Goal: Task Accomplishment & Management: Complete application form

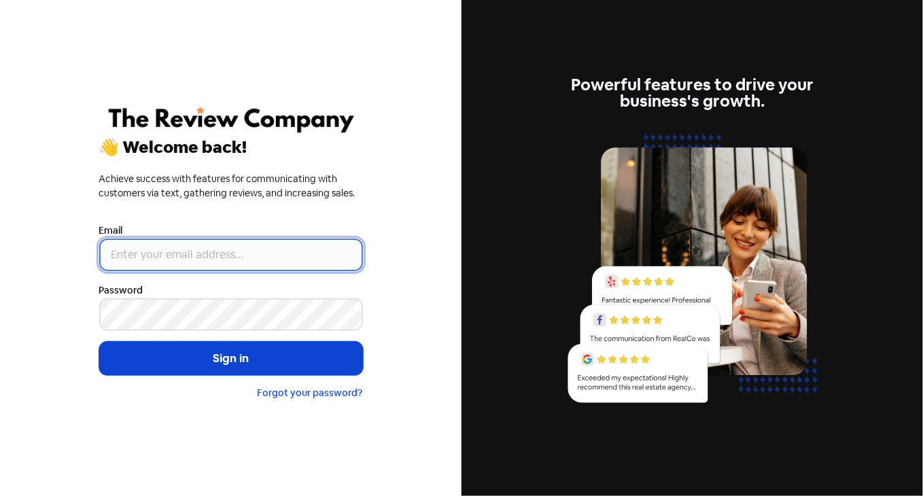
type input "[PERSON_NAME][EMAIL_ADDRESS][DOMAIN_NAME]"
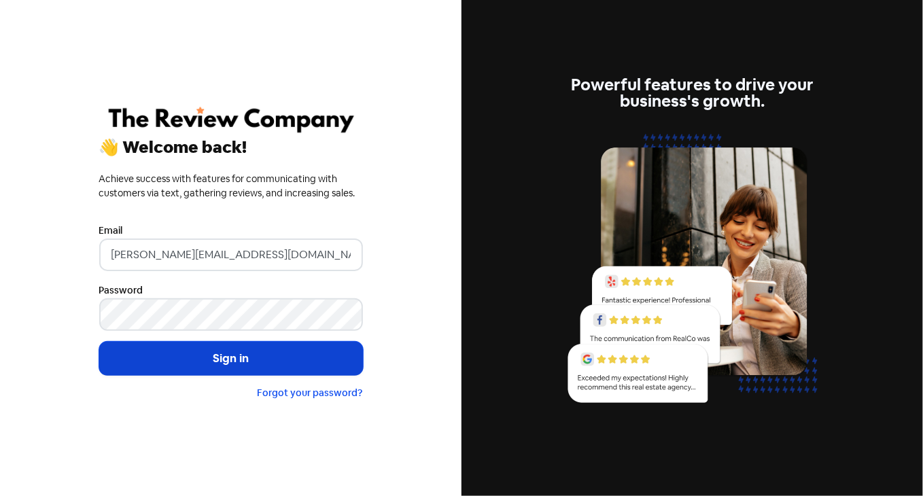
click at [250, 362] on button "Sign in" at bounding box center [231, 359] width 264 height 34
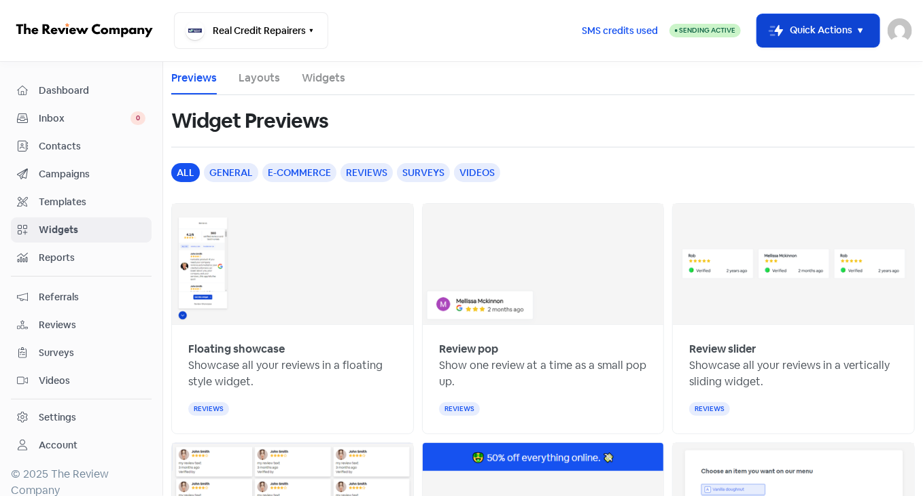
click at [861, 31] on icon "button" at bounding box center [860, 31] width 5 height 5
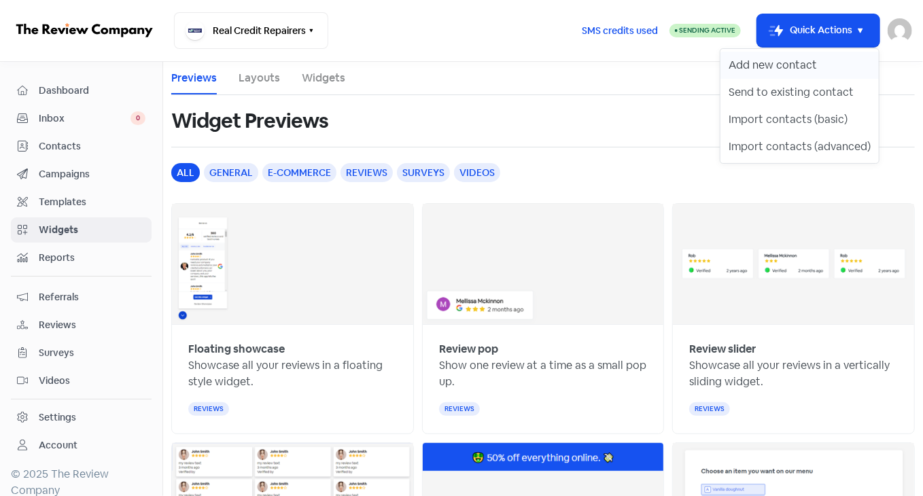
click at [772, 69] on button "Add new contact" at bounding box center [800, 65] width 158 height 27
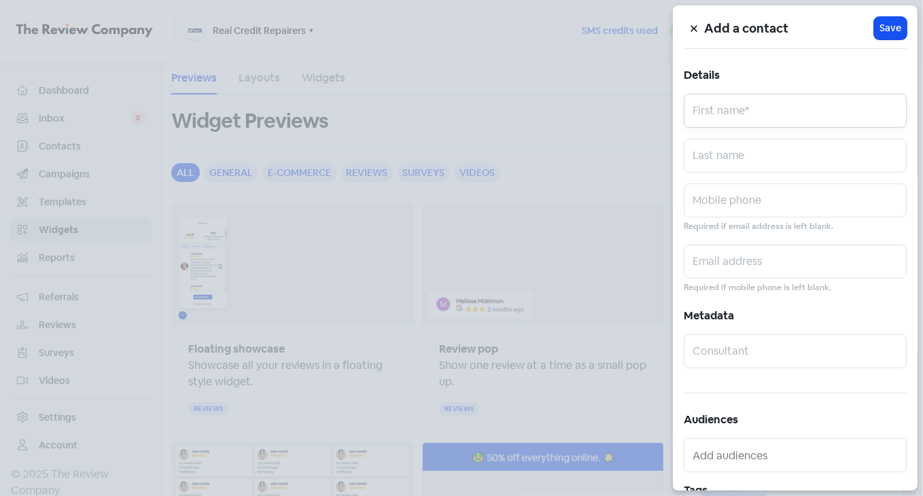
click at [729, 112] on input "text" at bounding box center [795, 111] width 223 height 34
paste input "[PERSON_NAME]"
drag, startPoint x: 732, startPoint y: 115, endPoint x: 796, endPoint y: 116, distance: 63.9
click at [797, 116] on input "[PERSON_NAME]" at bounding box center [795, 111] width 223 height 34
type input "[PERSON_NAME]"
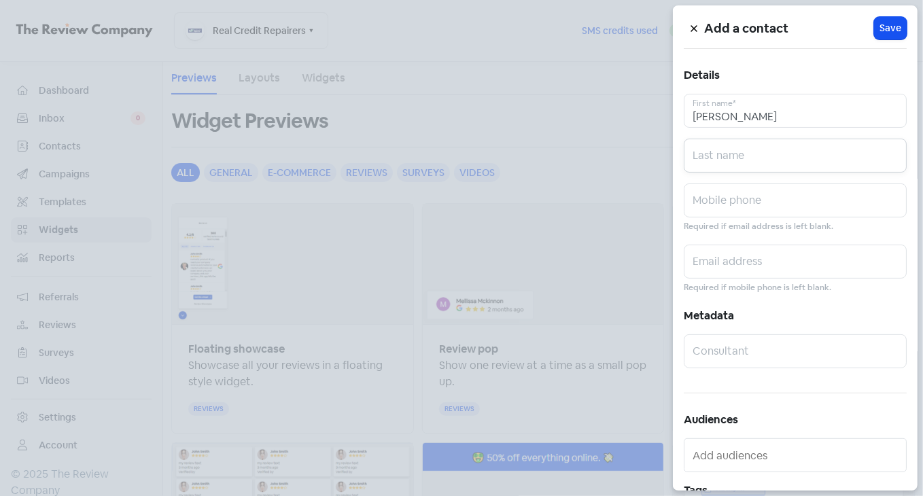
drag, startPoint x: 706, startPoint y: 152, endPoint x: 718, endPoint y: 154, distance: 12.4
click at [706, 152] on input "text" at bounding box center [795, 156] width 223 height 34
paste input "Kinthada"
type input "Kinthada"
click at [720, 199] on input "text" at bounding box center [795, 201] width 223 height 34
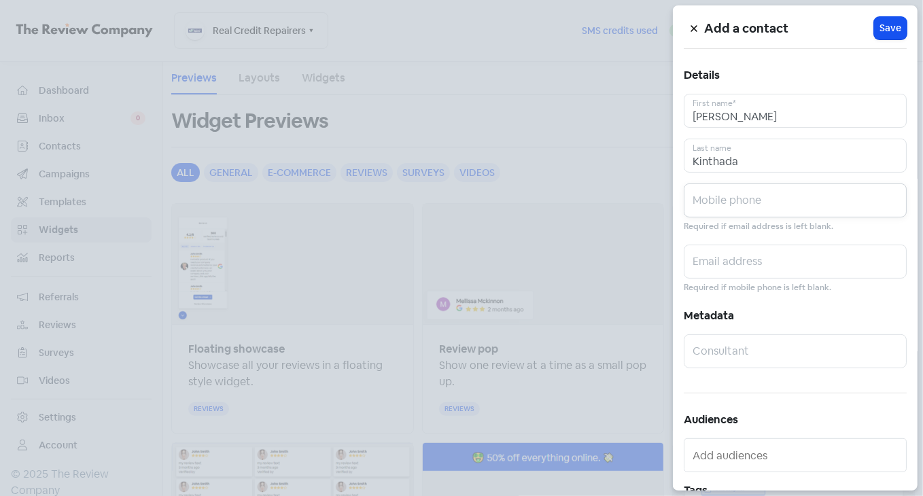
paste input "0423023339"
type input "0423023339"
click at [731, 266] on input "text" at bounding box center [795, 262] width 223 height 34
paste input "[EMAIL_ADDRESS][DOMAIN_NAME]"
type input "[EMAIL_ADDRESS][DOMAIN_NAME]"
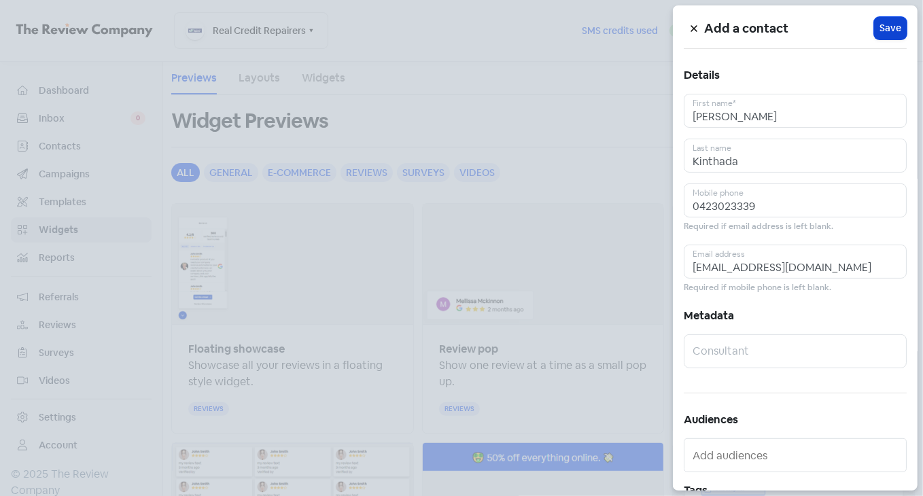
click at [882, 29] on span "Save" at bounding box center [891, 28] width 22 height 14
